Goal: Entertainment & Leisure: Consume media (video, audio)

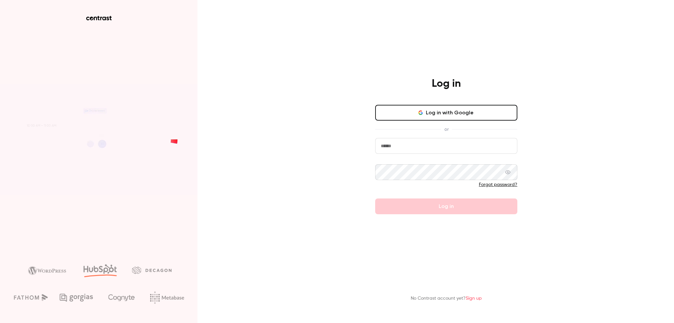
click at [474, 145] on input "email" at bounding box center [446, 146] width 142 height 16
click at [465, 145] on input "email" at bounding box center [446, 146] width 142 height 16
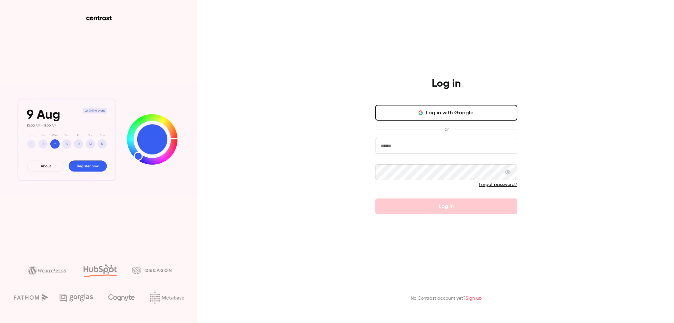
click at [465, 145] on input "email" at bounding box center [446, 146] width 142 height 16
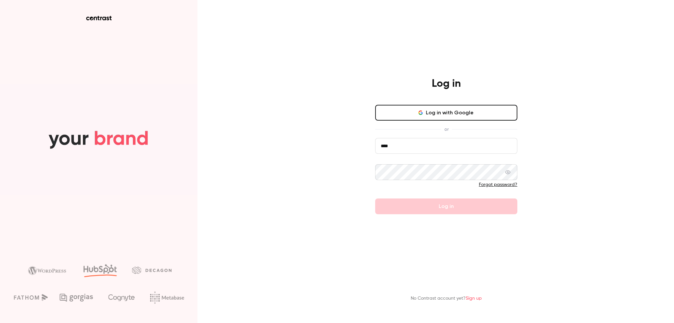
type input "**********"
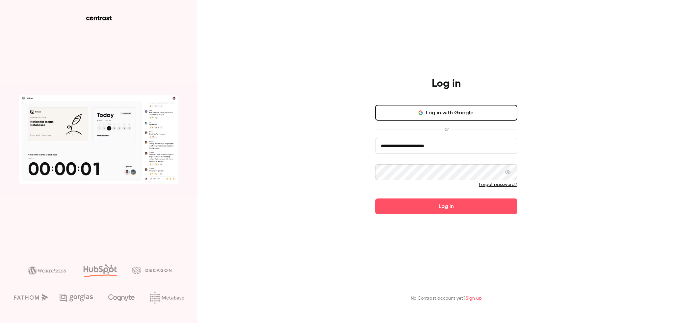
click at [375, 199] on button "Log in" at bounding box center [446, 207] width 142 height 16
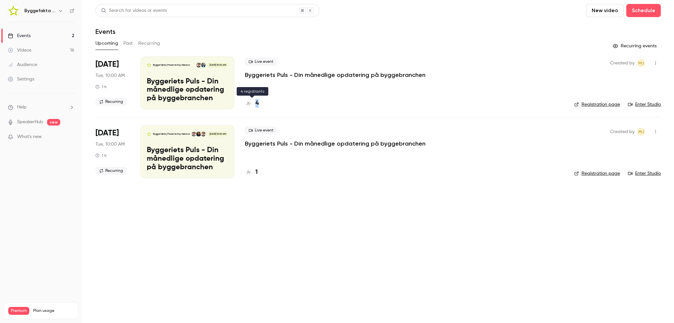
drag, startPoint x: 261, startPoint y: 108, endPoint x: 256, endPoint y: 106, distance: 4.5
click at [256, 106] on div "4" at bounding box center [404, 103] width 319 height 9
click at [280, 113] on li "[DATE] Tue, 10:00 AM 1 h Recurring Byggefakta | Powered by Hubexo [DATE] 10:00 …" at bounding box center [377, 87] width 565 height 61
click at [55, 10] on h6 "Byggefakta | Powered by Hubexo" at bounding box center [39, 11] width 31 height 7
click at [42, 49] on link "Videos 16" at bounding box center [41, 50] width 82 height 14
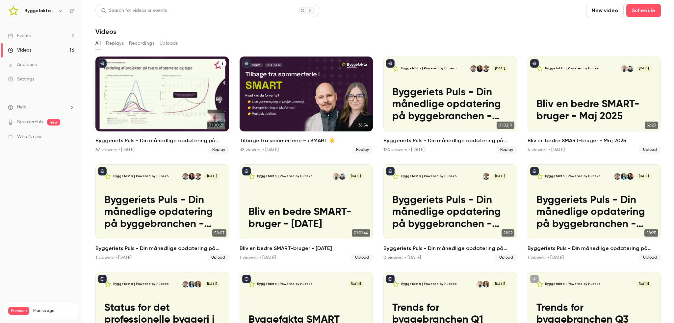
click at [167, 97] on p "Byggeriets Puls - Din månedlige opdatering på byggebranchen" at bounding box center [162, 105] width 116 height 36
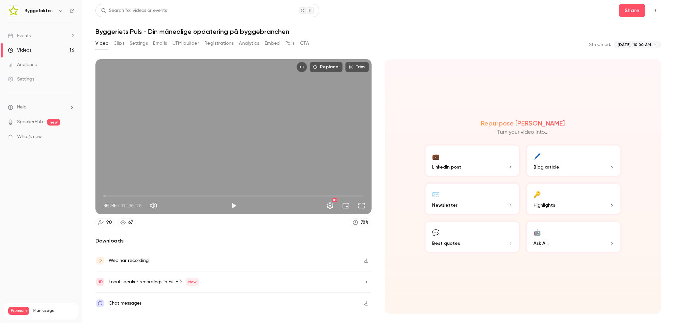
click at [120, 45] on button "Clips" at bounding box center [119, 43] width 11 height 11
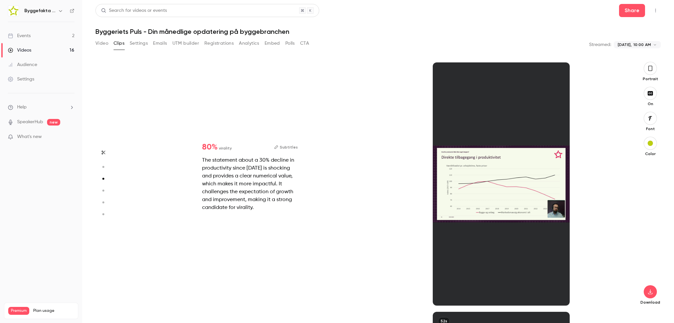
scroll to position [500, 0]
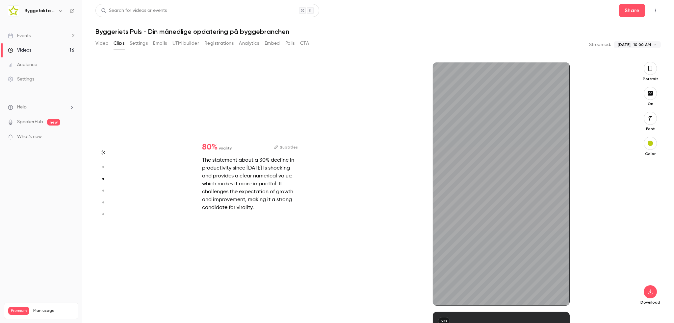
click at [650, 68] on icon "button" at bounding box center [650, 68] width 5 height 7
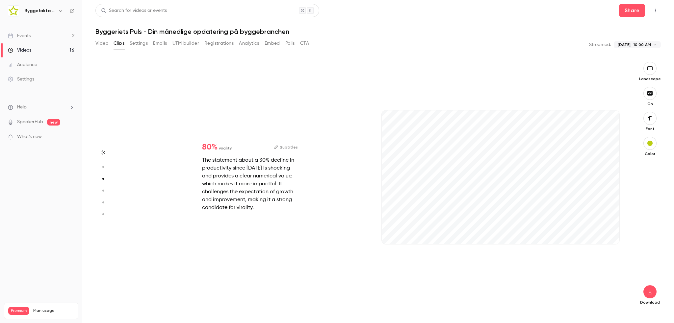
click at [650, 68] on icon "button" at bounding box center [649, 68] width 7 height 5
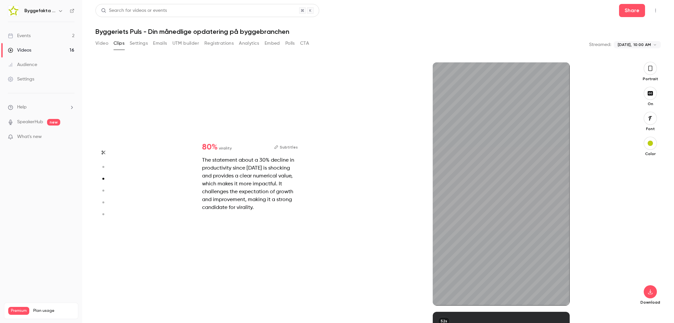
click at [650, 68] on icon "button" at bounding box center [650, 68] width 5 height 7
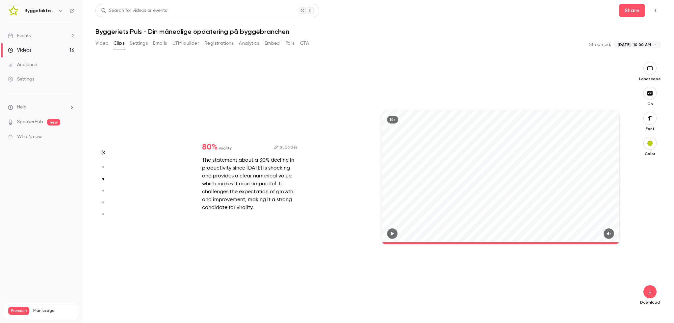
click at [290, 146] on button "Subtitles" at bounding box center [286, 147] width 24 height 8
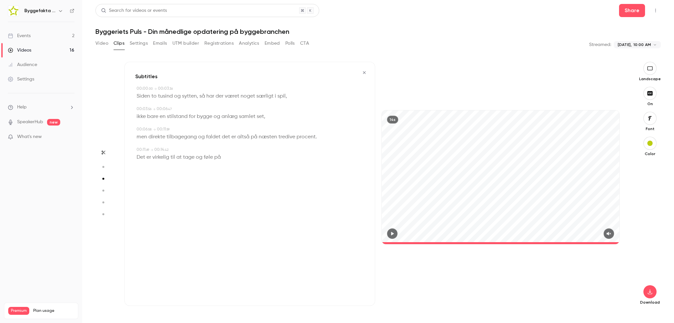
type input "*"
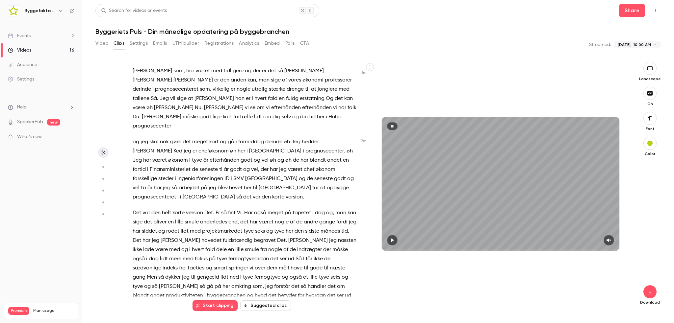
scroll to position [165, 0]
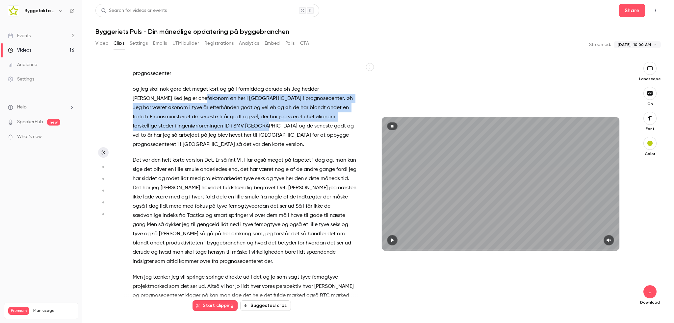
drag, startPoint x: 155, startPoint y: 89, endPoint x: 221, endPoint y: 119, distance: 72.6
click at [221, 119] on p "og jeg skal nok gøre det meget kort og gå i formiddag derude øh Jeg hedder [PER…" at bounding box center [245, 117] width 224 height 64
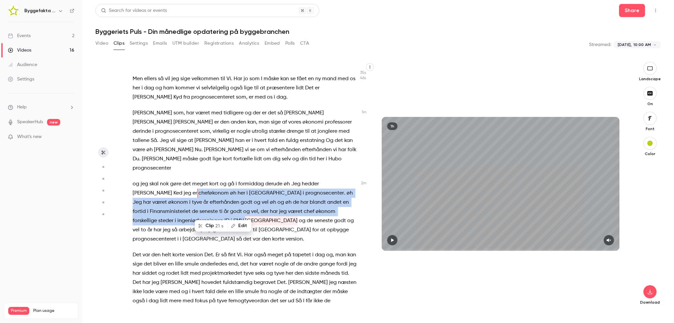
scroll to position [66, 0]
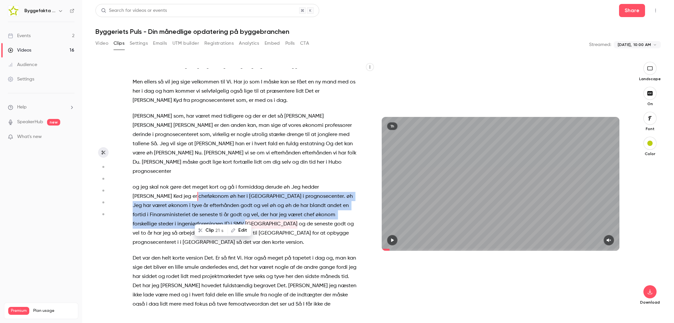
click at [233, 167] on p "[PERSON_NAME] som , har været med tidligere og der er det så [PERSON_NAME] er d…" at bounding box center [245, 144] width 224 height 64
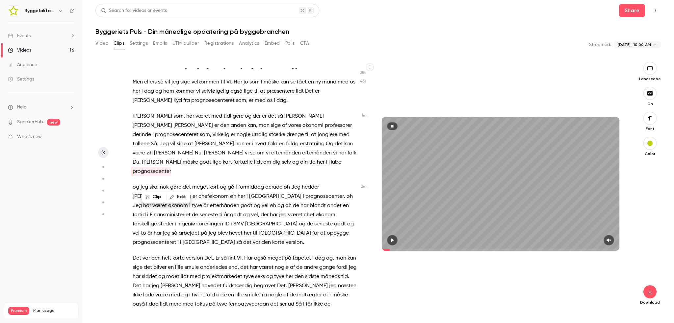
type input "*****"
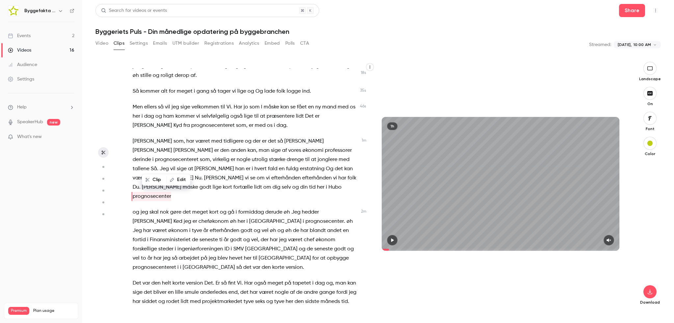
scroll to position [74, 0]
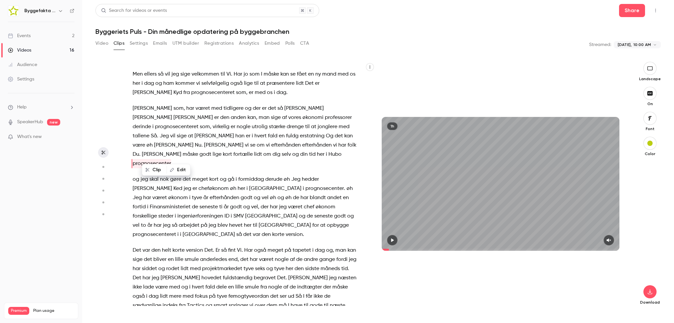
click at [106, 40] on button "Video" at bounding box center [101, 43] width 13 height 11
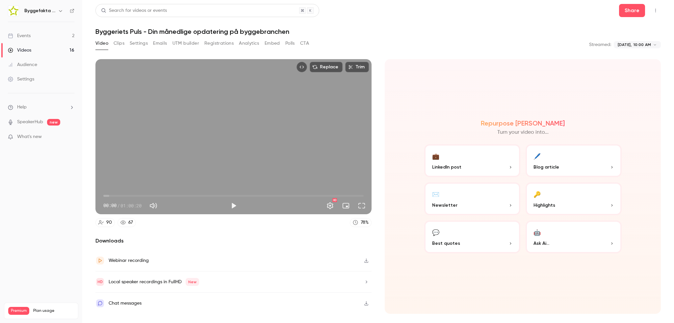
click at [478, 243] on p "Best quotes" at bounding box center [472, 243] width 80 height 7
